Goal: Check status: Check status

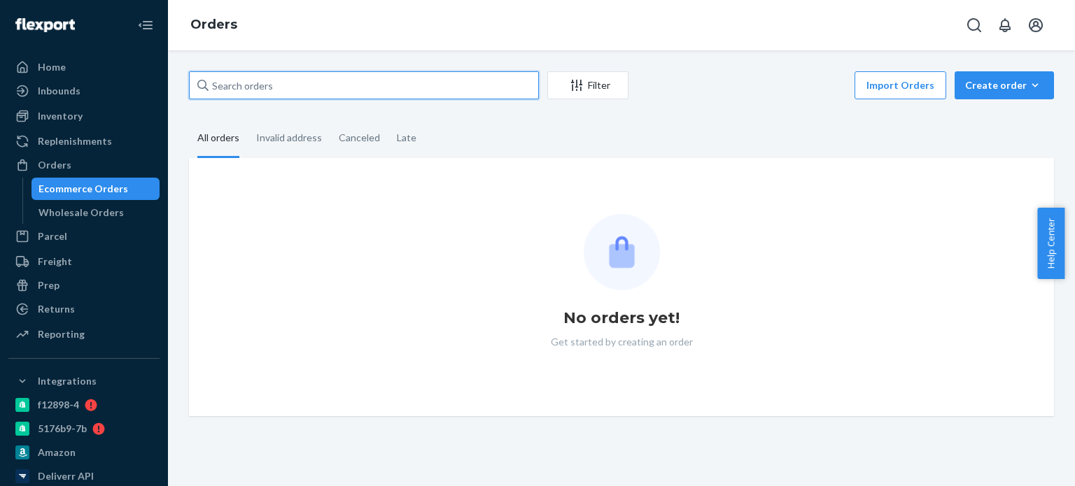
click at [313, 94] on input "text" at bounding box center [364, 85] width 350 height 28
paste input "[PERSON_NAME]"
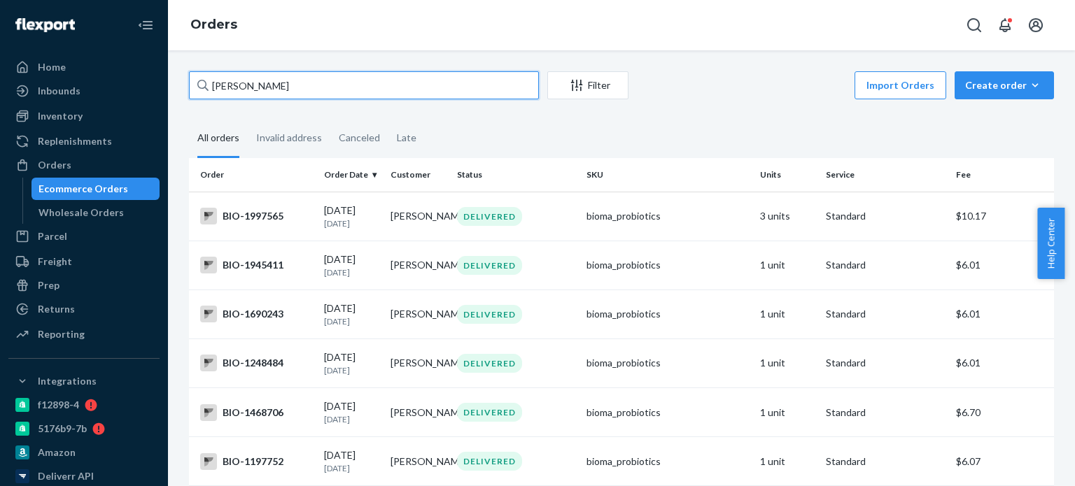
type input "[PERSON_NAME]"
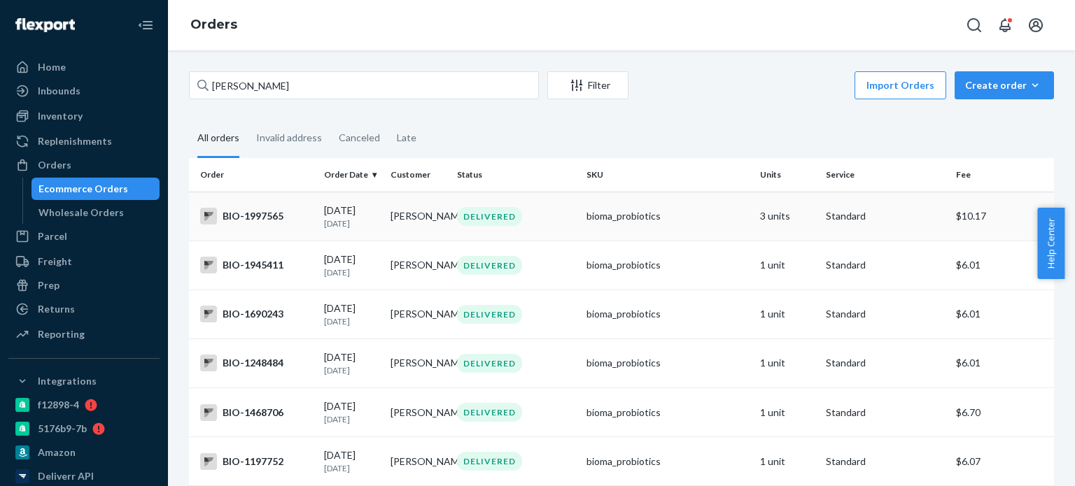
click at [259, 212] on div "BIO-1997565" at bounding box center [256, 216] width 113 height 17
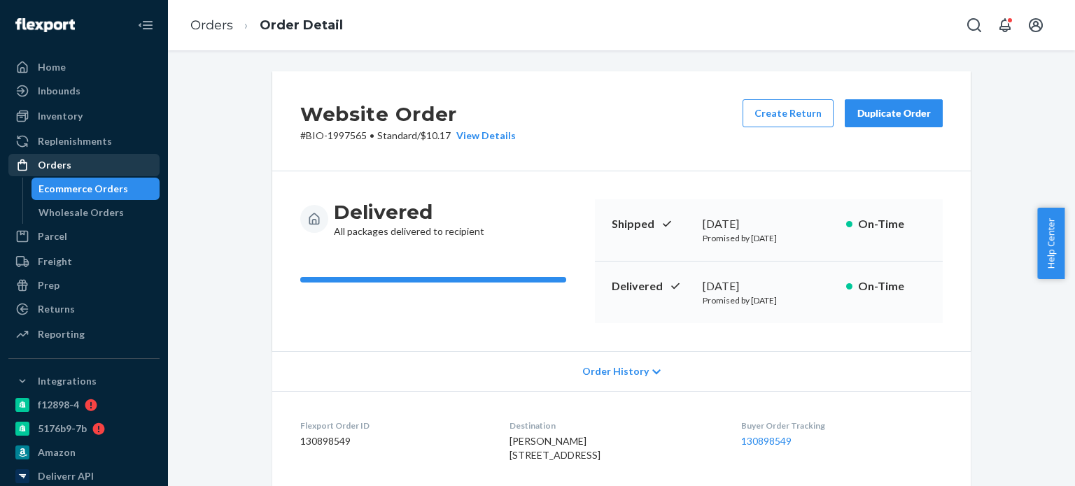
click at [42, 163] on div "Orders" at bounding box center [55, 165] width 34 height 14
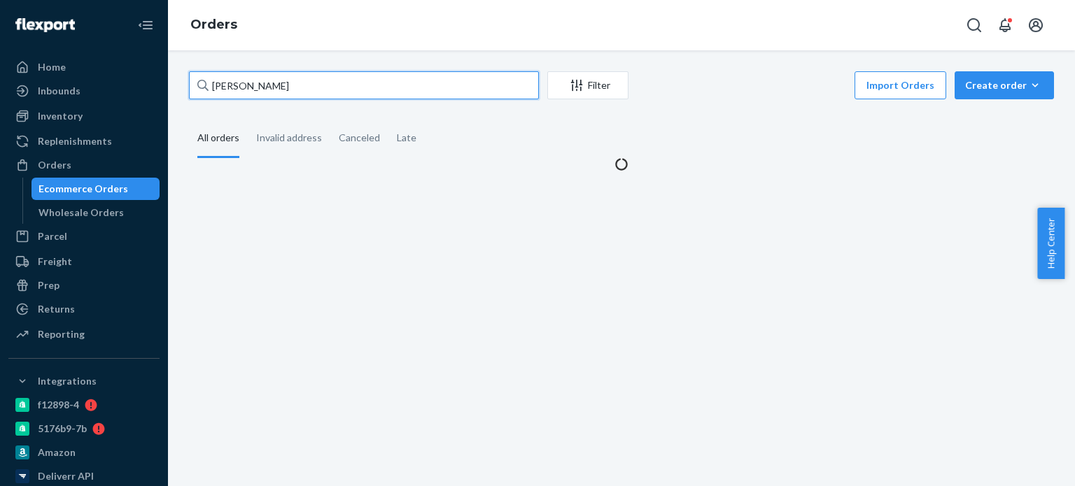
click at [376, 83] on input "[PERSON_NAME]" at bounding box center [364, 85] width 350 height 28
paste input "[PERSON_NAME]"
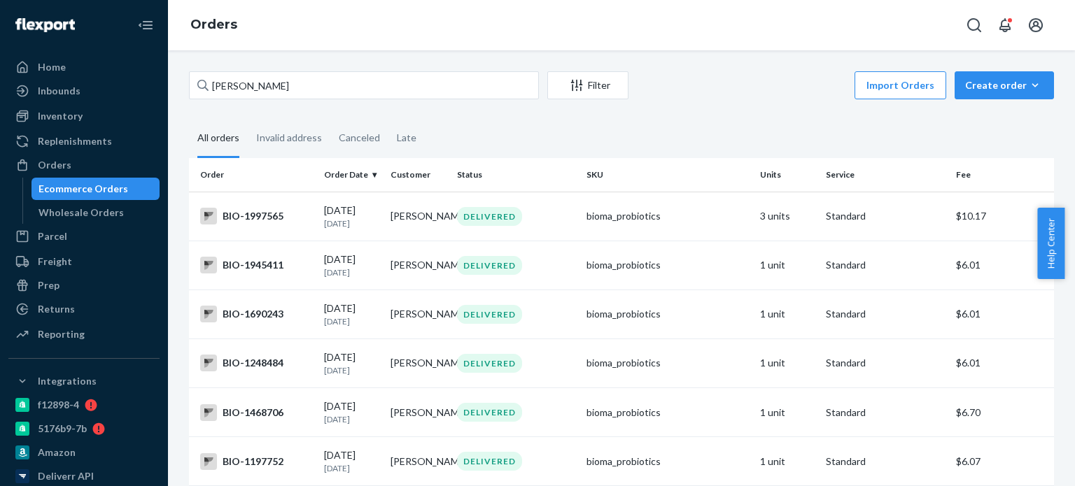
drag, startPoint x: 918, startPoint y: 120, endPoint x: 910, endPoint y: 122, distance: 8.8
click at [918, 120] on fieldset "All orders Invalid address Canceled Late" at bounding box center [621, 139] width 865 height 38
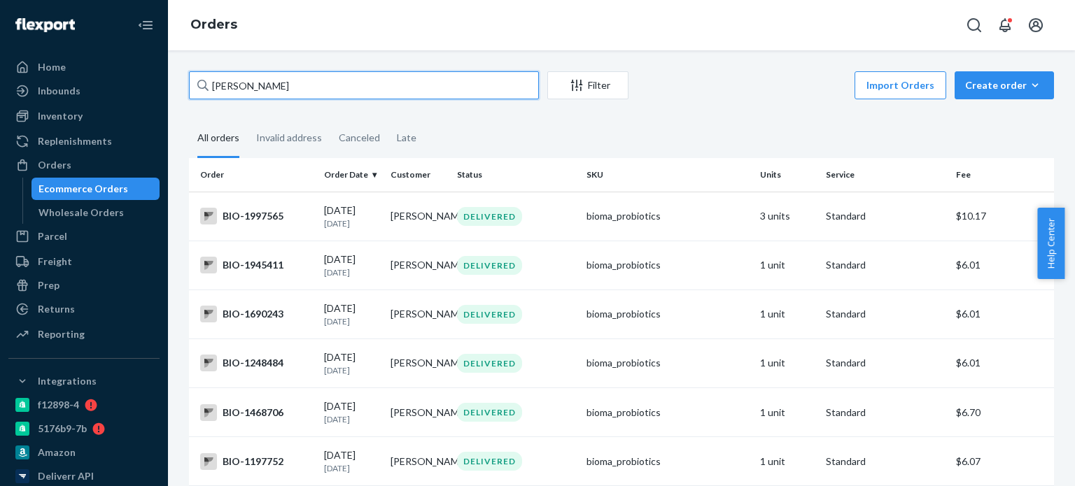
click at [423, 90] on input "[PERSON_NAME]" at bounding box center [364, 85] width 350 height 28
click at [255, 80] on input "[PERSON_NAME]" at bounding box center [364, 85] width 350 height 28
paste input "[PERSON_NAME]"
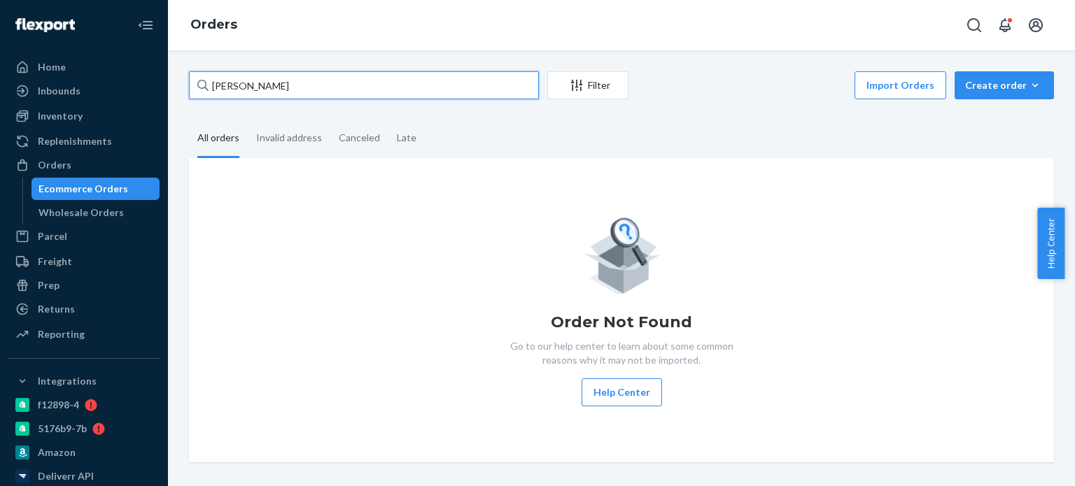
click at [250, 90] on input "[PERSON_NAME]" at bounding box center [364, 85] width 350 height 28
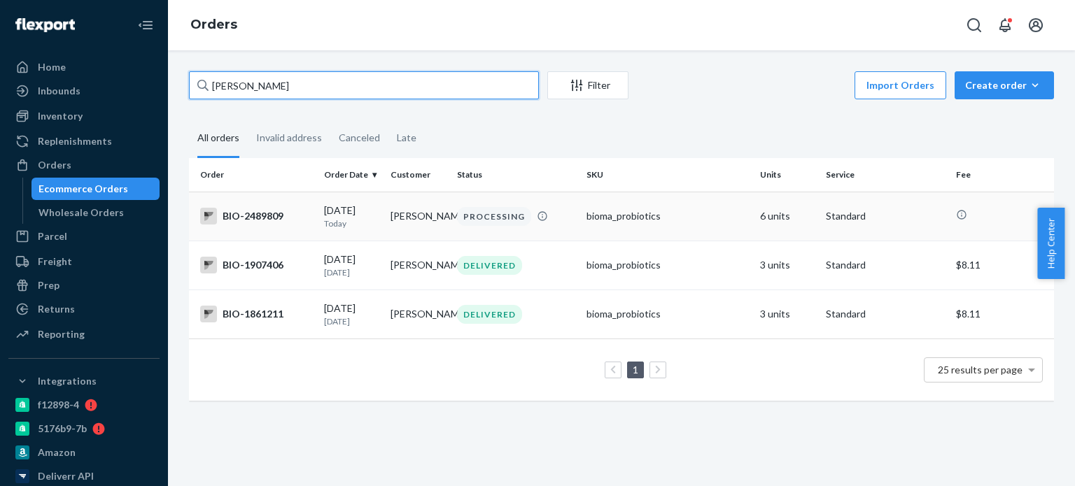
type input "[PERSON_NAME]"
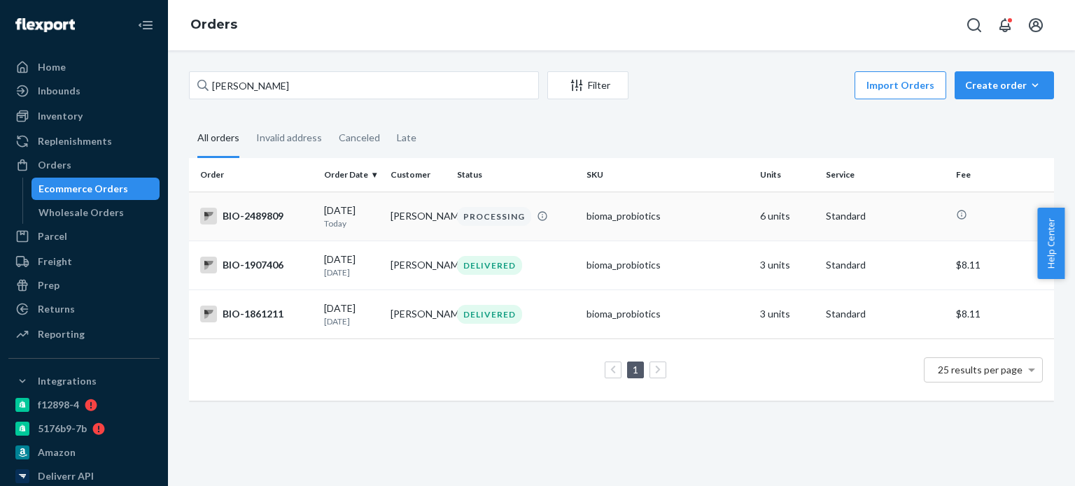
click at [238, 212] on div "BIO-2489809" at bounding box center [256, 216] width 113 height 17
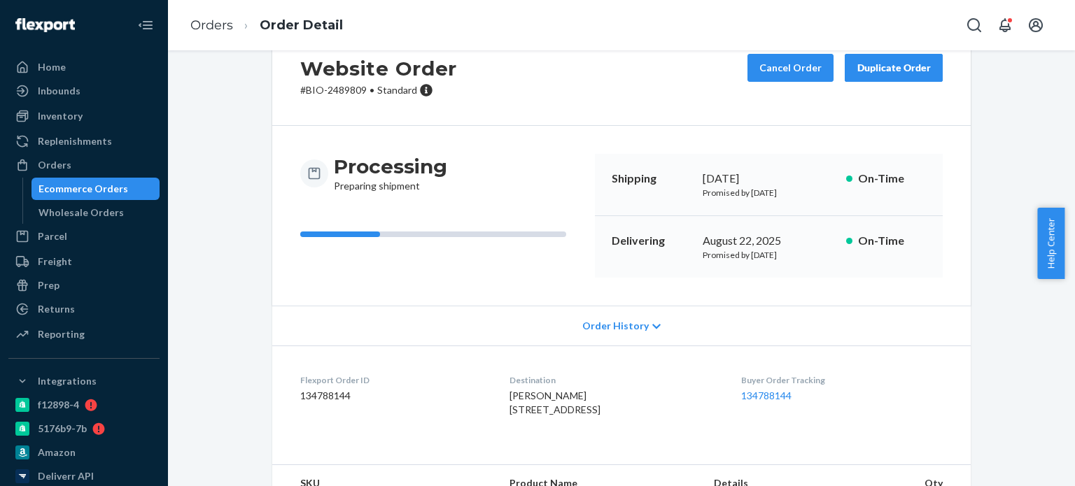
scroll to position [70, 0]
